Goal: Use online tool/utility: Utilize a website feature to perform a specific function

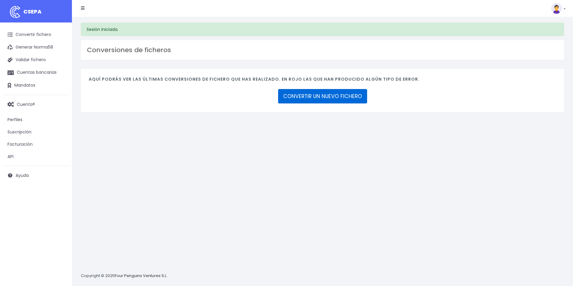
click at [300, 100] on link "CONVERTIR UN NUEVO FICHERO" at bounding box center [322, 96] width 89 height 14
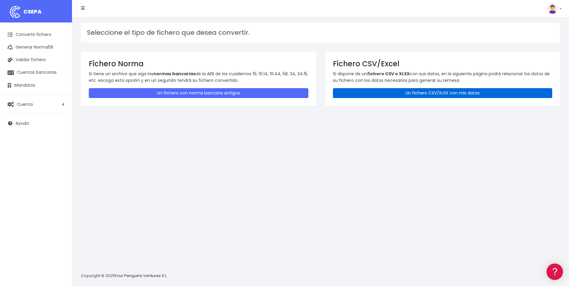
click at [402, 91] on link "Un fichero CSV/XLSX con mis datos" at bounding box center [443, 93] width 220 height 10
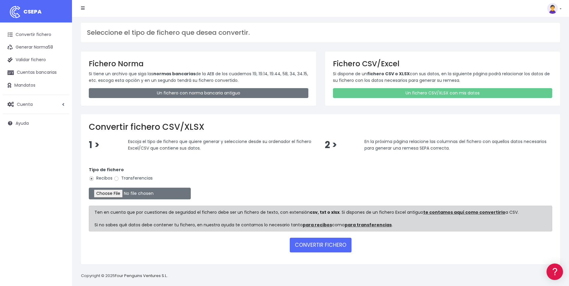
click at [121, 177] on label "Transferencias" at bounding box center [133, 178] width 39 height 6
click at [119, 177] on input "Transferencias" at bounding box center [116, 178] width 5 height 5
radio input "true"
click at [114, 192] on input "file" at bounding box center [140, 194] width 102 height 12
type input "C:\fakepath\Trasferencia Manual SEPA 26.08.2025_0534 ES 14770,99 EUR.csv"
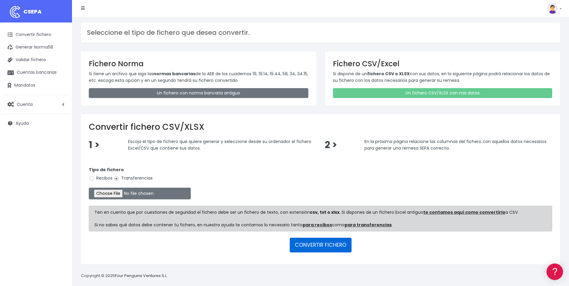
click at [333, 247] on button "CONVERTIR FICHERO" at bounding box center [321, 245] width 62 height 14
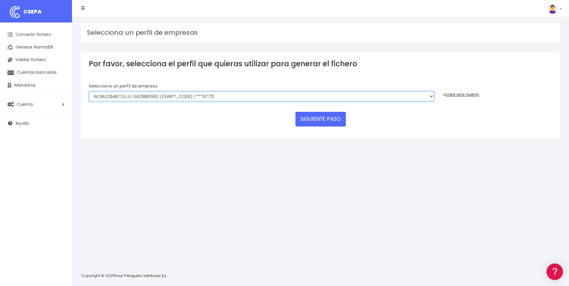
click at [246, 97] on select "WORLD2MEET,S.L.U | b62880992 | BSABESBBXXX | ***97721 World 2 Meet SLU | B62880…" at bounding box center [261, 96] width 345 height 10
select select "563"
click at [89, 91] on select "WORLD2MEET,S.L.U | b62880992 | BSABESBBXXX | ***97721 World 2 Meet SLU | B62880…" at bounding box center [261, 96] width 345 height 10
click at [309, 123] on button "SIGUIENTE PASO" at bounding box center [320, 119] width 50 height 14
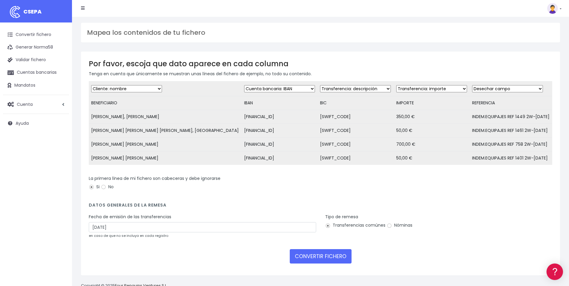
click at [330, 88] on select "Desechar campo Cliente: nombre Cliente: DNI Cliente: Email Cliente: referencia …" at bounding box center [355, 88] width 71 height 7
select select "bic"
click at [320, 85] on select "Desechar campo Cliente: nombre Cliente: DNI Cliente: Email Cliente: referencia …" at bounding box center [355, 88] width 71 height 7
drag, startPoint x: 515, startPoint y: 88, endPoint x: 511, endPoint y: 90, distance: 4.0
click at [515, 88] on select "Desechar campo Cliente: nombre Cliente: DNI Cliente: Email Cliente: referencia …" at bounding box center [507, 88] width 71 height 7
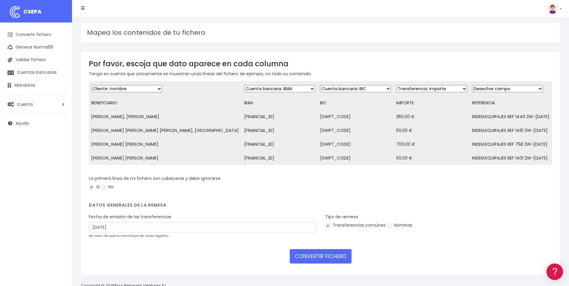
select select "description"
click at [472, 85] on select "Desechar campo Cliente: nombre Cliente: DNI Cliente: Email Cliente: referencia …" at bounding box center [507, 88] width 71 height 7
click at [145, 231] on input "28/08/2025" at bounding box center [202, 227] width 227 height 10
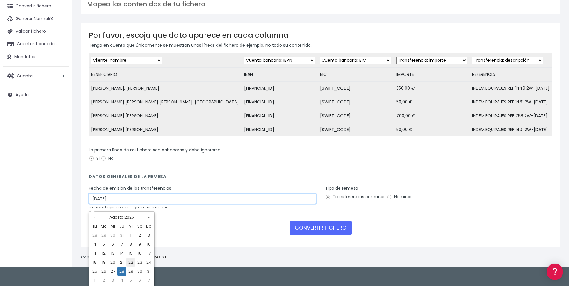
scroll to position [29, 0]
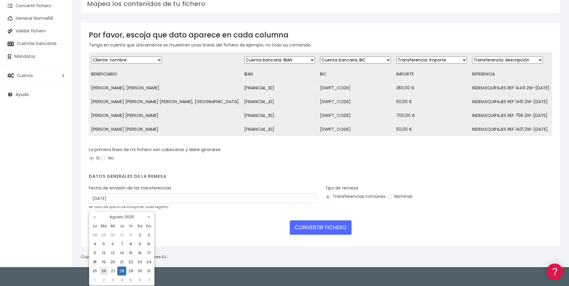
click at [104, 271] on td "26" at bounding box center [103, 271] width 9 height 9
type input "26/08/2025"
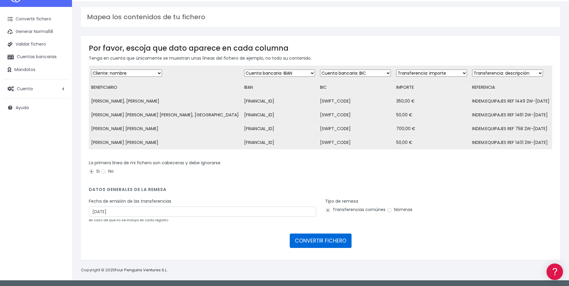
click at [302, 244] on button "CONVERTIR FICHERO" at bounding box center [321, 241] width 62 height 14
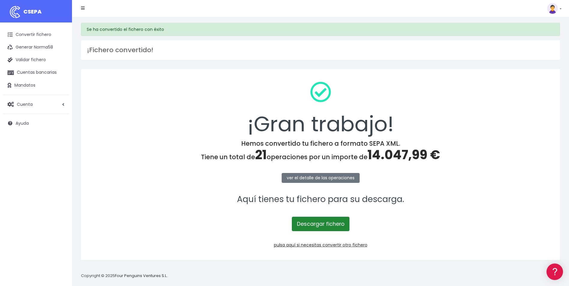
click at [316, 226] on link "Descargar fichero" at bounding box center [321, 224] width 58 height 14
click at [539, 148] on h4 "Hemos convertido tu fichero a formato SEPA XML. Tiene un total de 21 operacione…" at bounding box center [320, 151] width 463 height 23
